Goal: Task Accomplishment & Management: Use online tool/utility

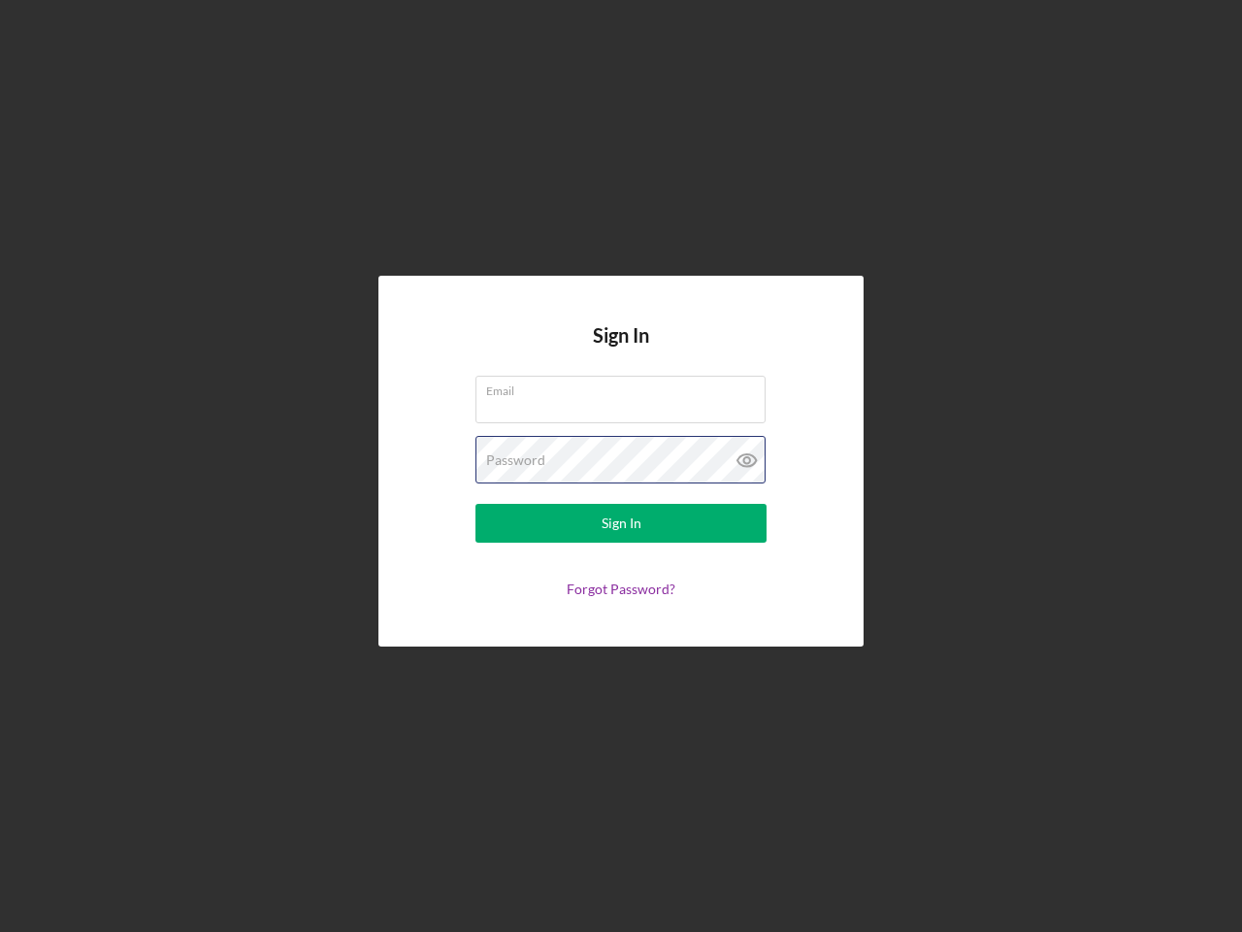
click at [621, 466] on div "Password" at bounding box center [620, 460] width 291 height 49
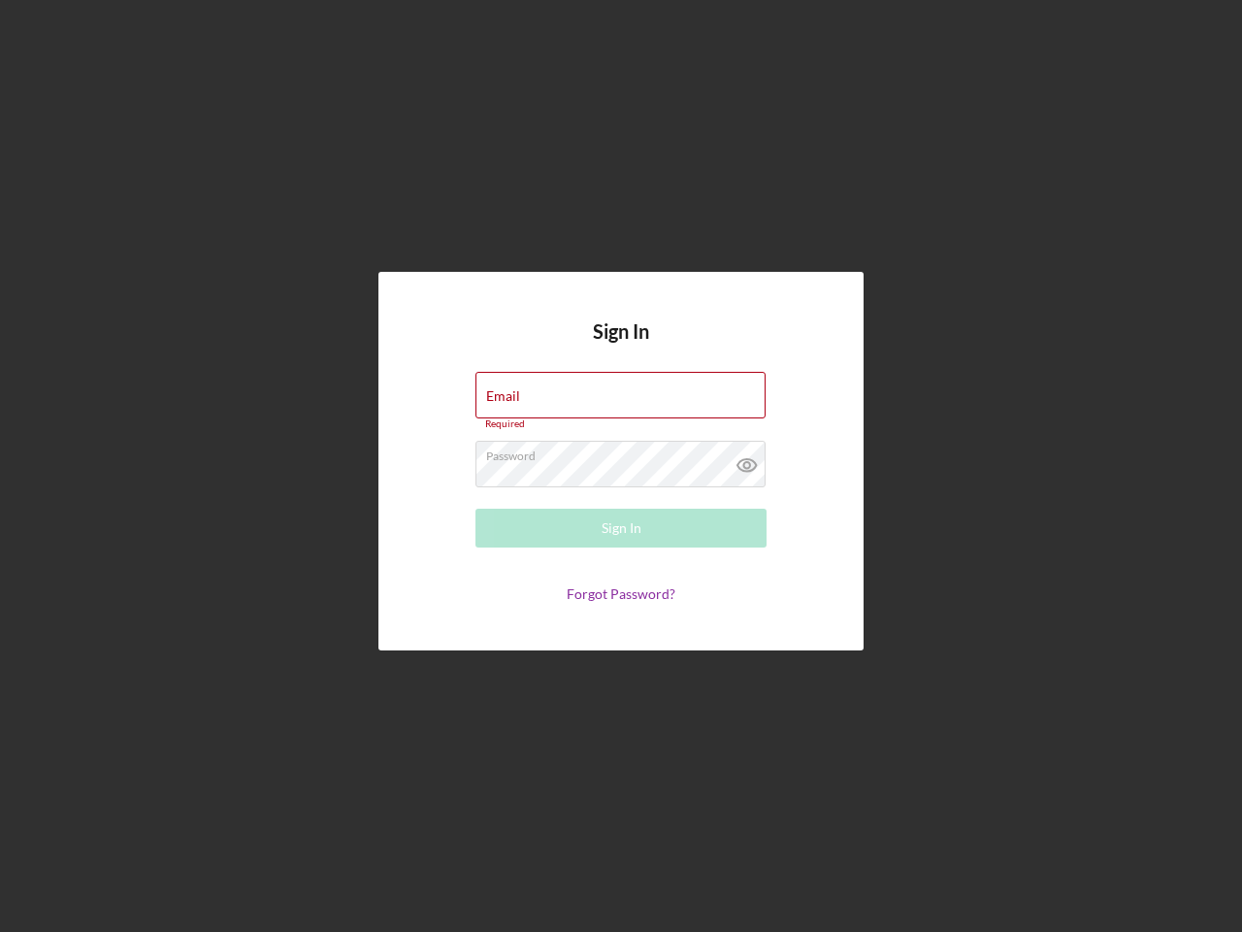
click at [747, 460] on icon at bounding box center [747, 465] width 49 height 49
